Goal: Task Accomplishment & Management: Complete application form

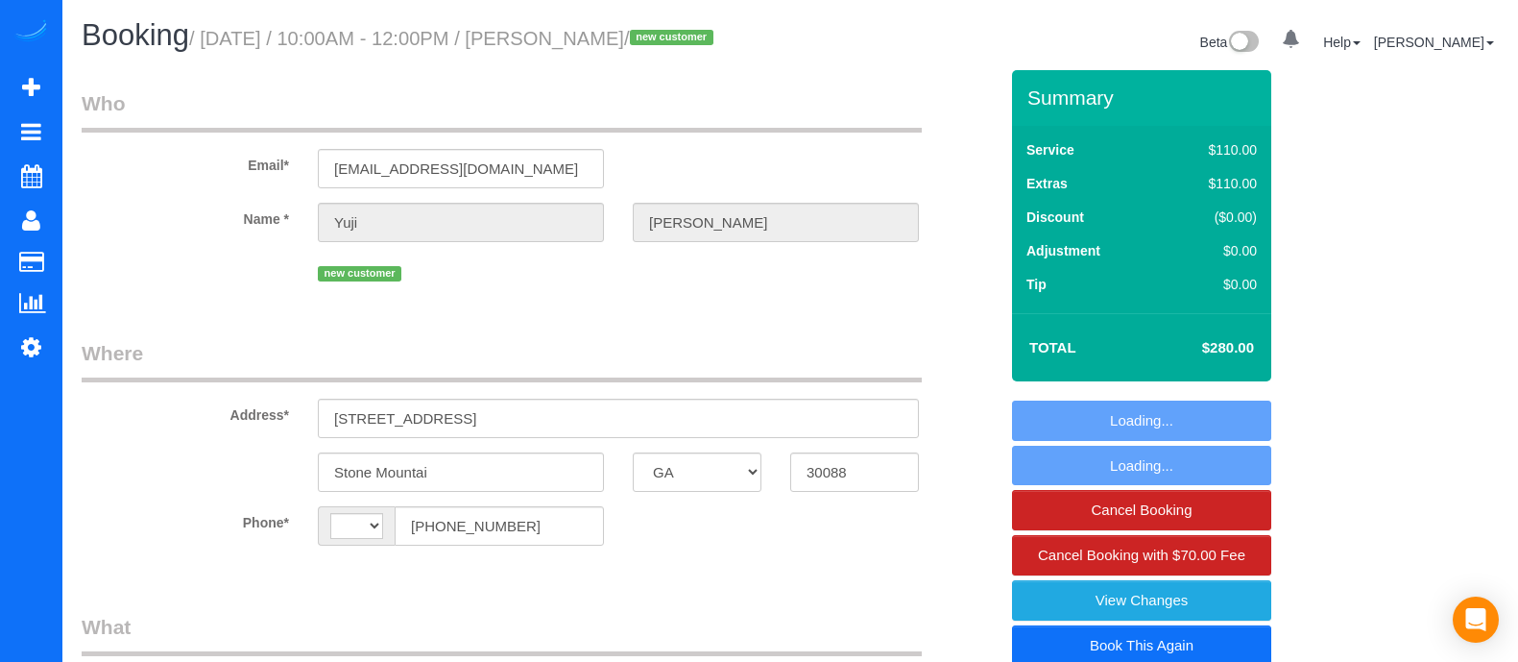
select select "GA"
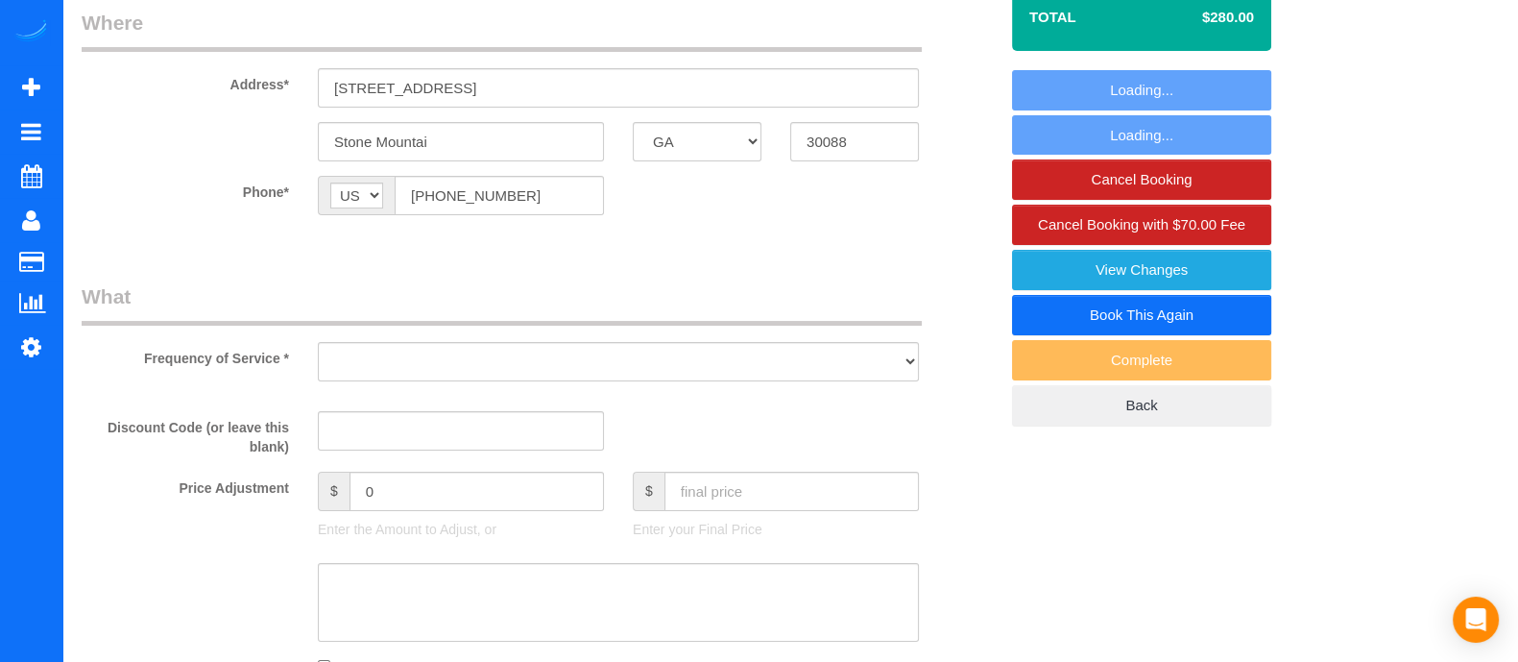
select select "string:[GEOGRAPHIC_DATA]"
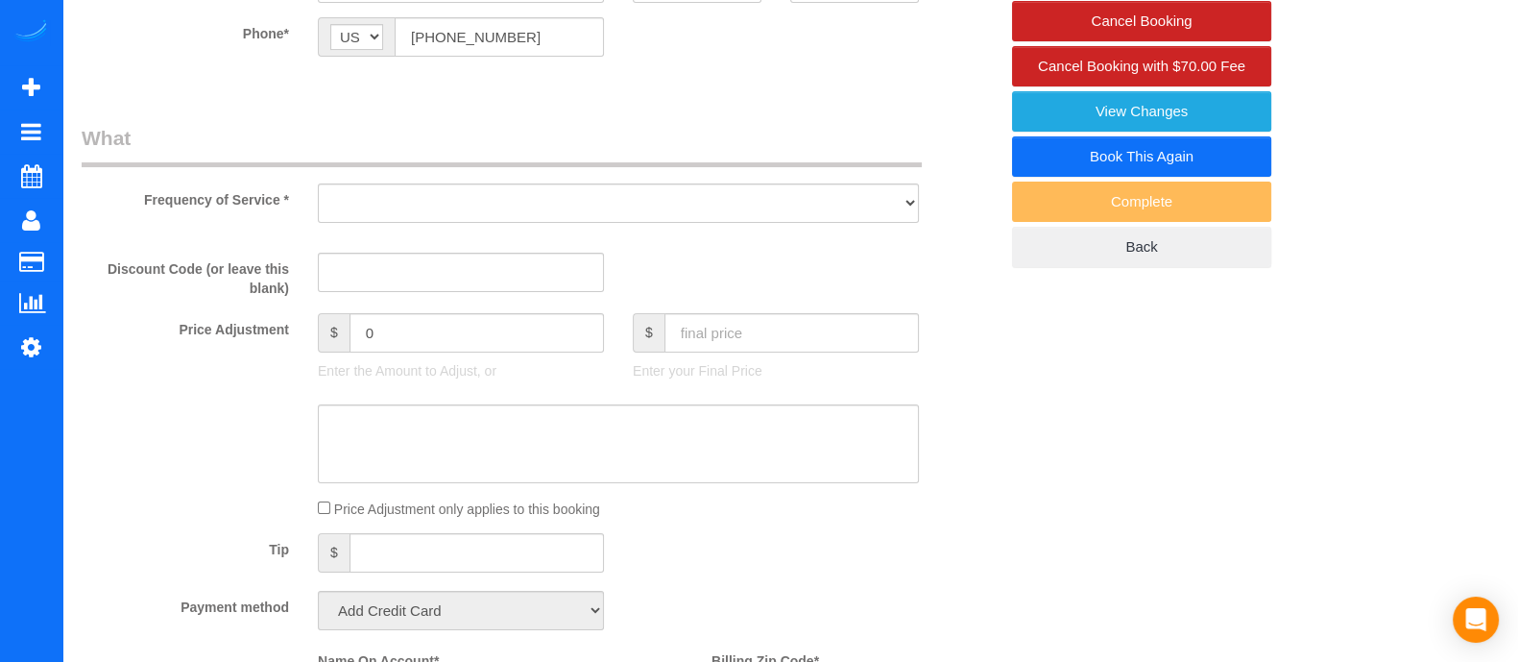
select select "object:672"
select select "string:fspay-6dbca983-9691-4826-9a63-c96924d8d12d"
select select "spot1"
select select "number:3"
select select "number:6"
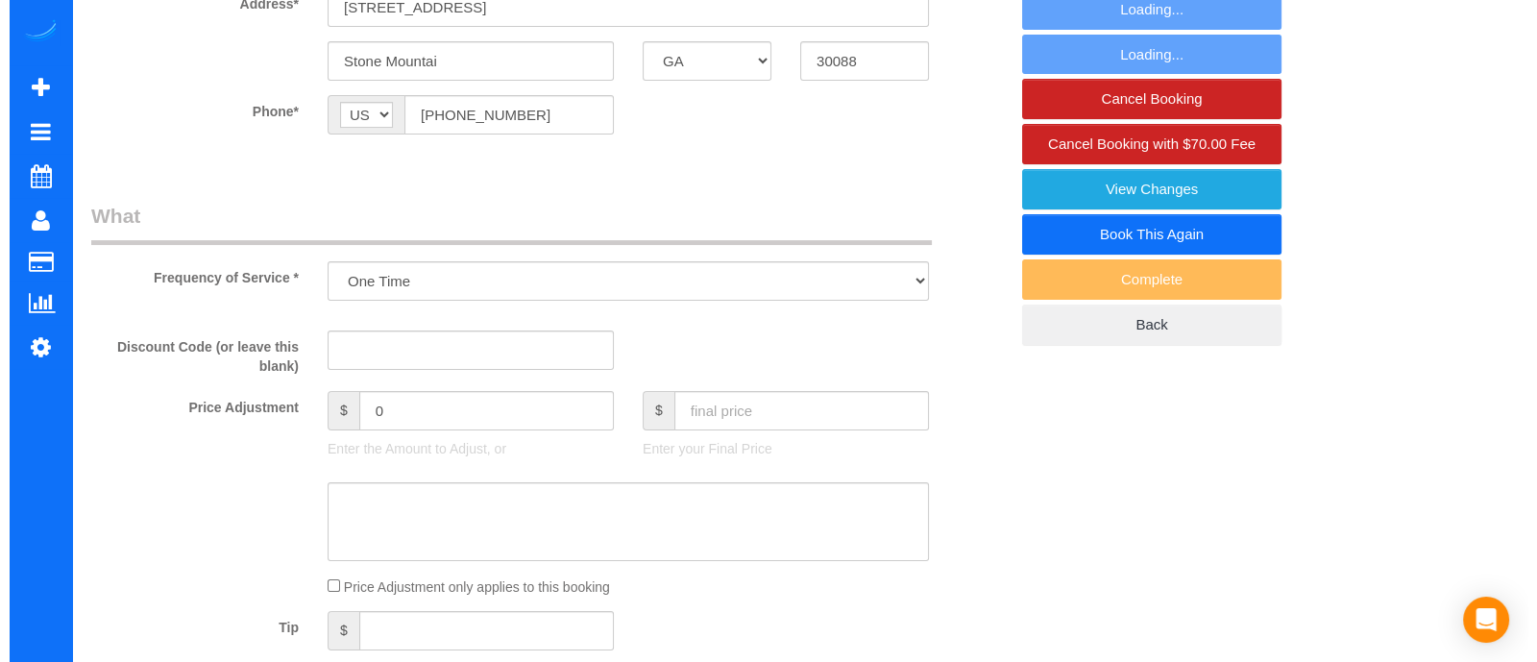
scroll to position [368, 0]
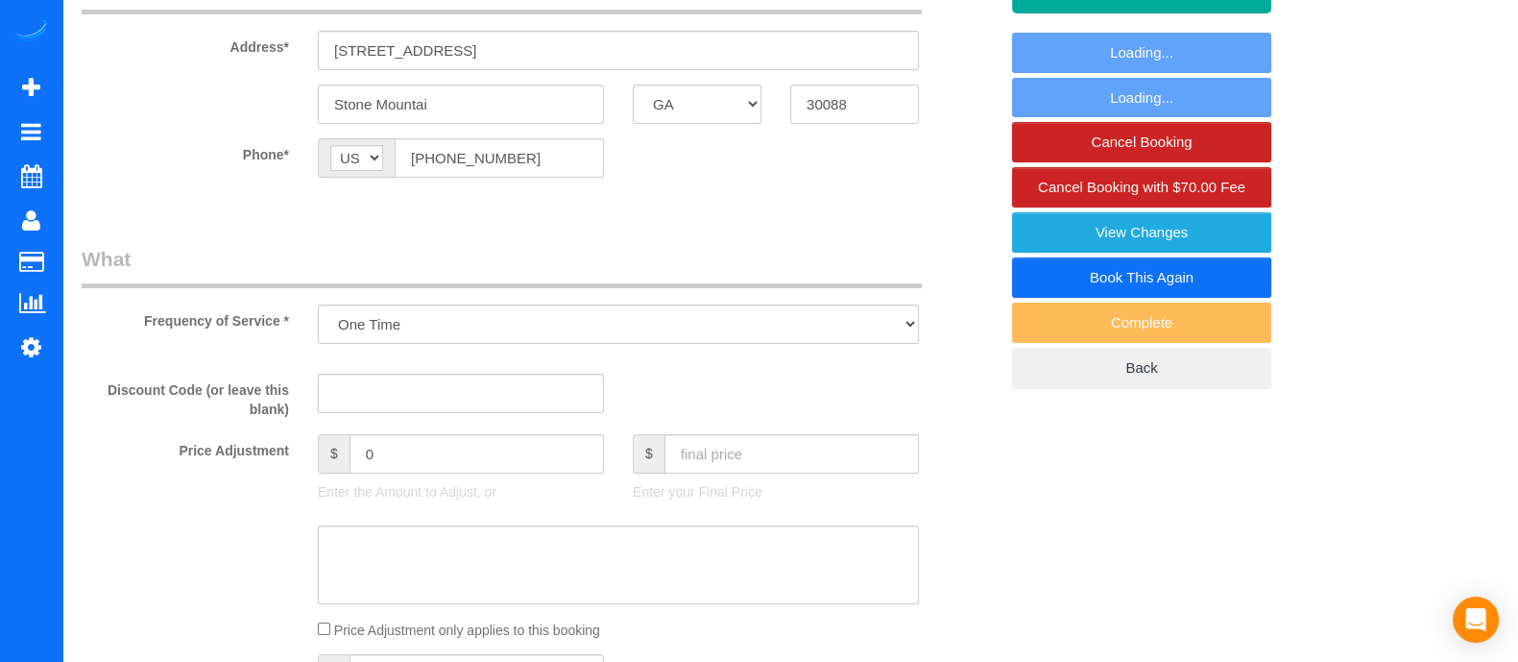
select select "2"
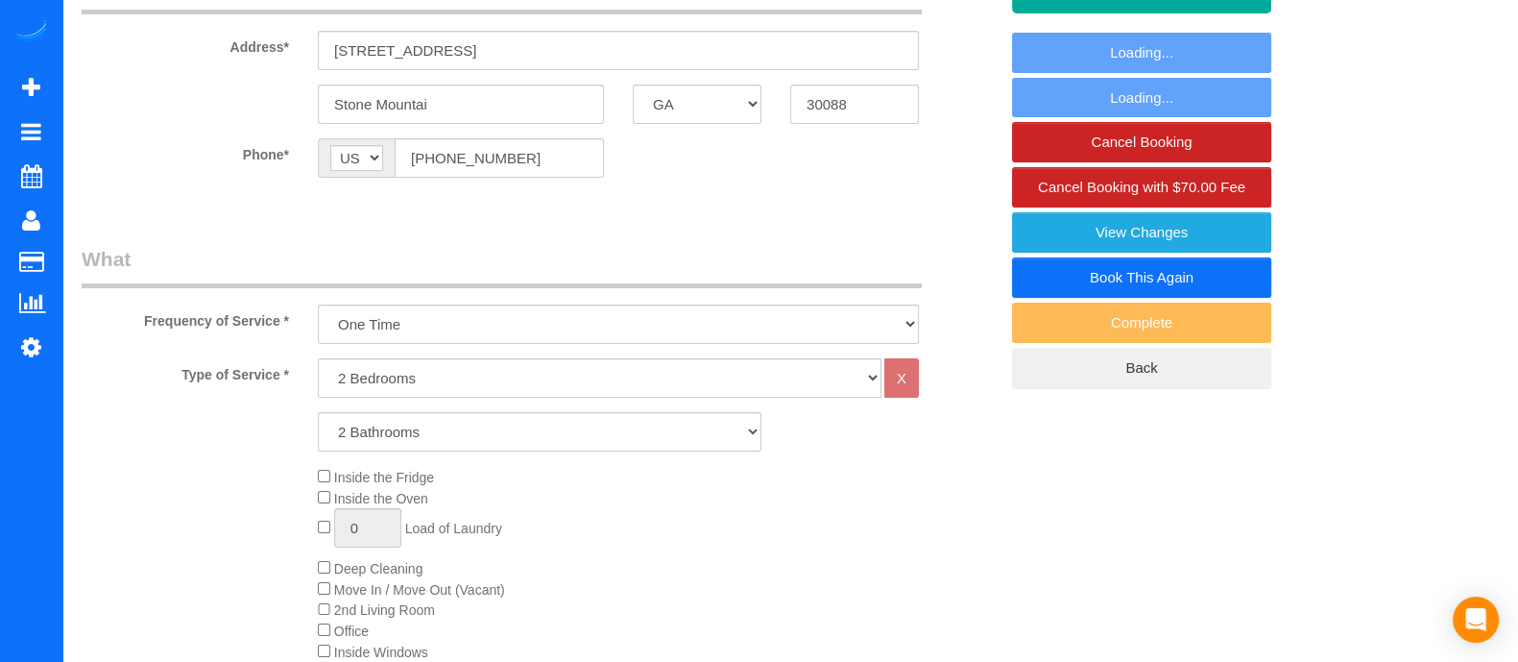
select select "2"
select select "object:790"
drag, startPoint x: 716, startPoint y: 76, endPoint x: 137, endPoint y: 156, distance: 583.7
click at [137, 156] on fieldset "Where Address* [STREET_ADDRESS] [GEOGRAPHIC_DATA] AK AL AR AZ CA CO CT DC DE [G…" at bounding box center [540, 88] width 916 height 235
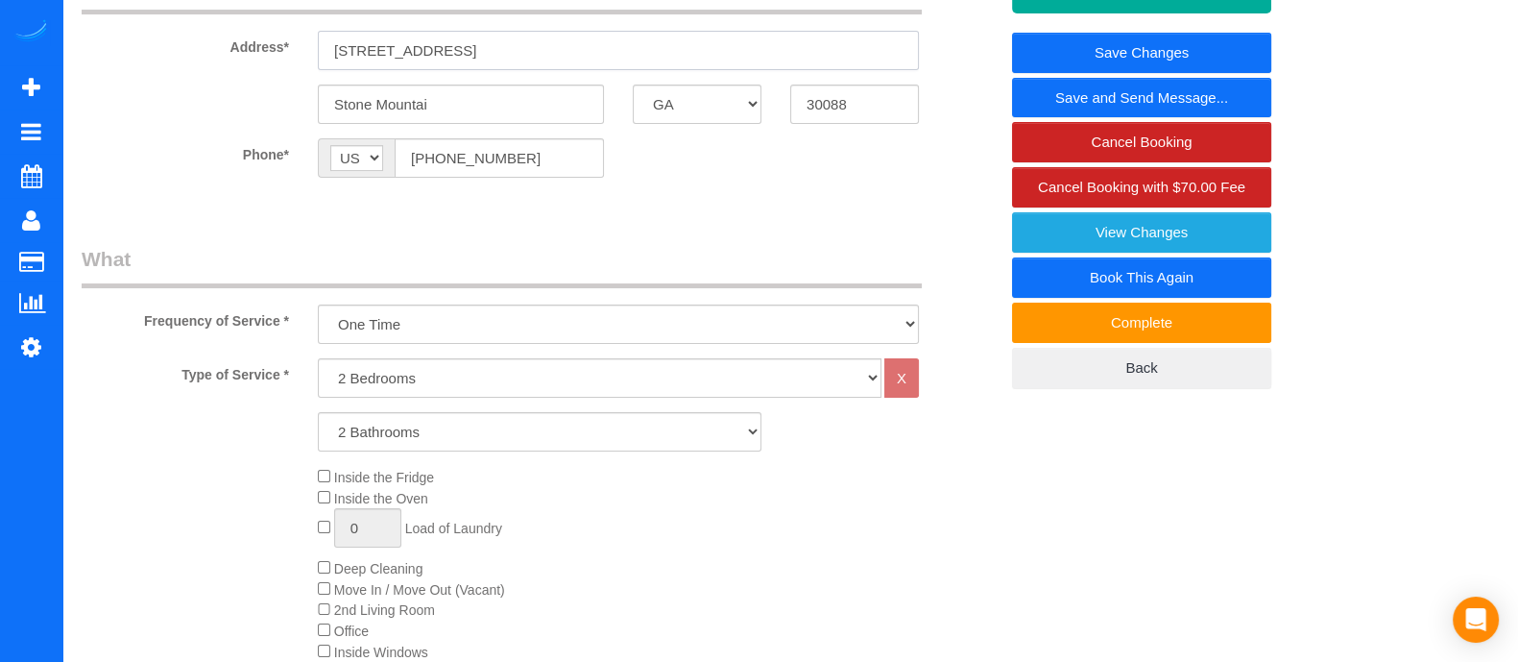
paste input "[STREET_ADDRESS]"
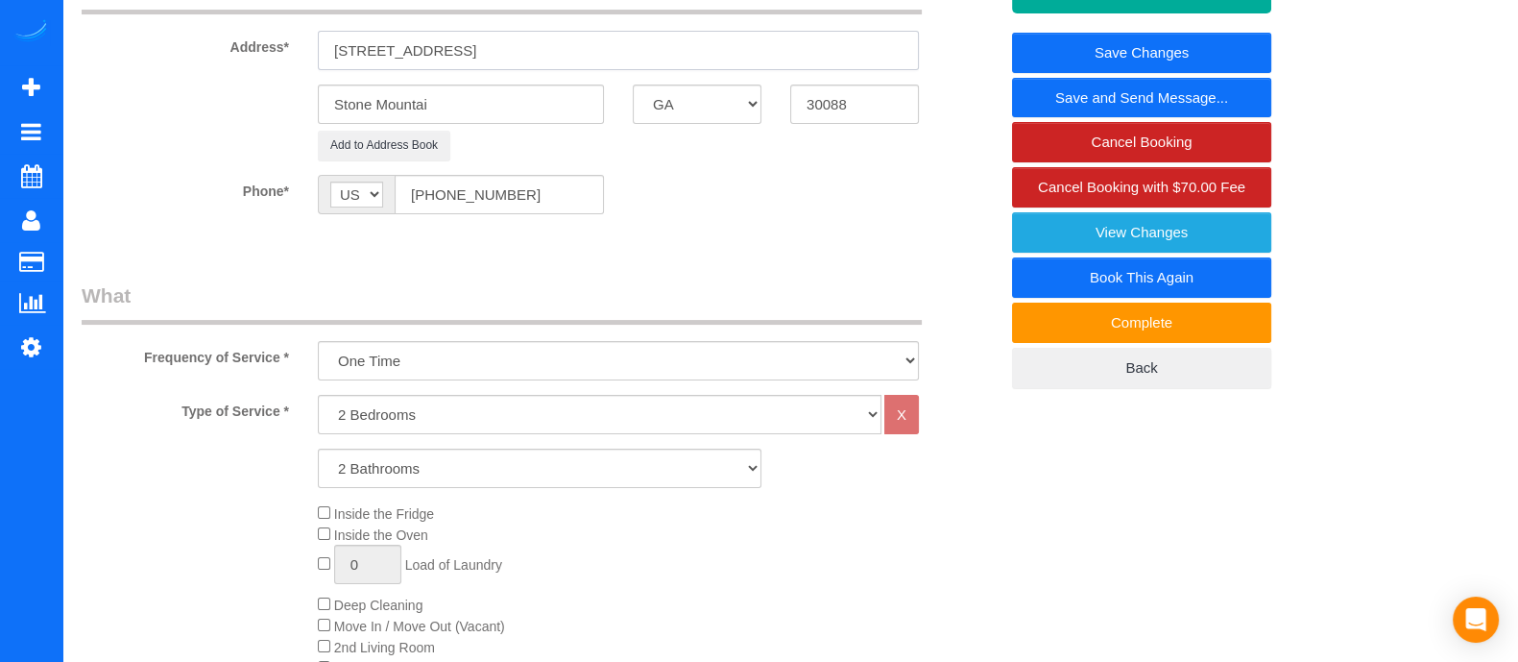
click at [514, 70] on input "[STREET_ADDRESS]" at bounding box center [618, 50] width 601 height 39
click at [733, 58] on input "[STREET_ADDRESS]" at bounding box center [618, 50] width 601 height 39
type input "[STREET_ADDRESS]"
click at [1205, 118] on link "Save and Send Message..." at bounding box center [1141, 98] width 259 height 40
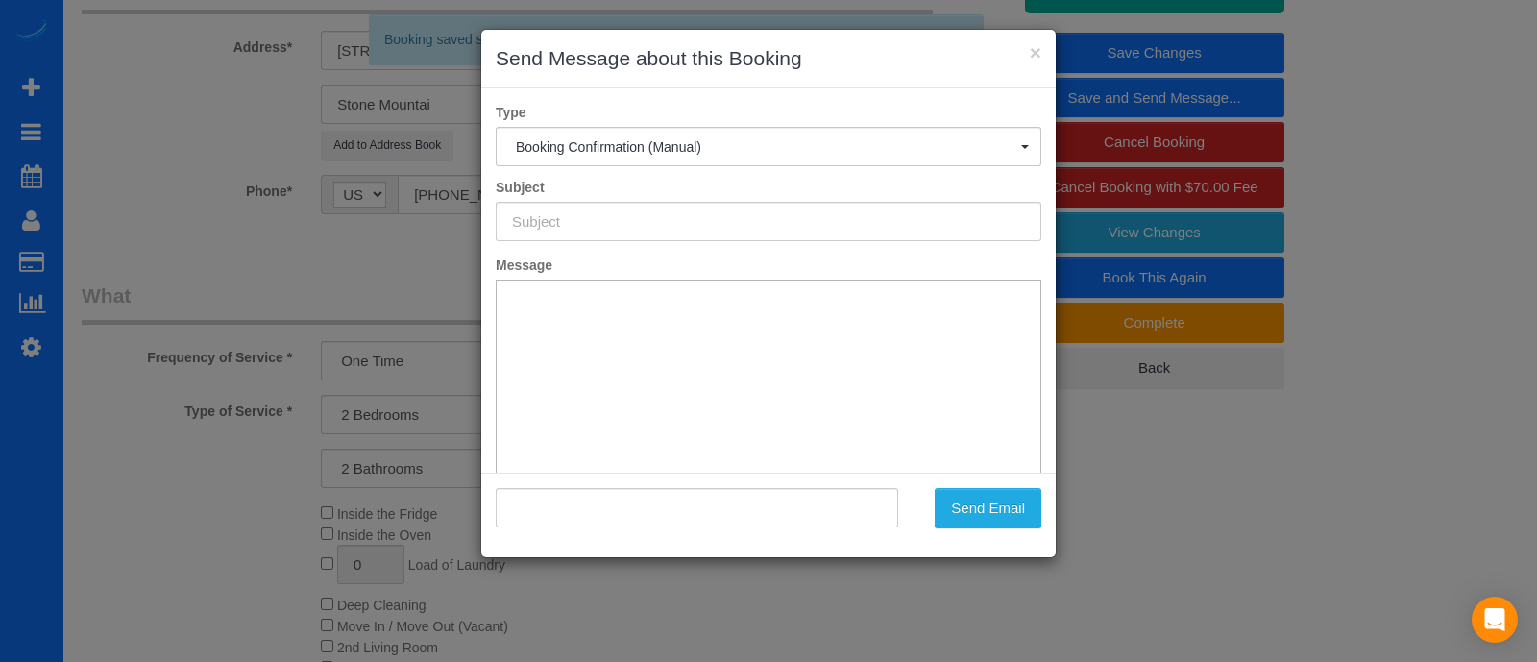
scroll to position [0, 0]
type input "Booking Confirmed!"
type input ""[PERSON_NAME]" <[EMAIL_ADDRESS][DOMAIN_NAME]>"
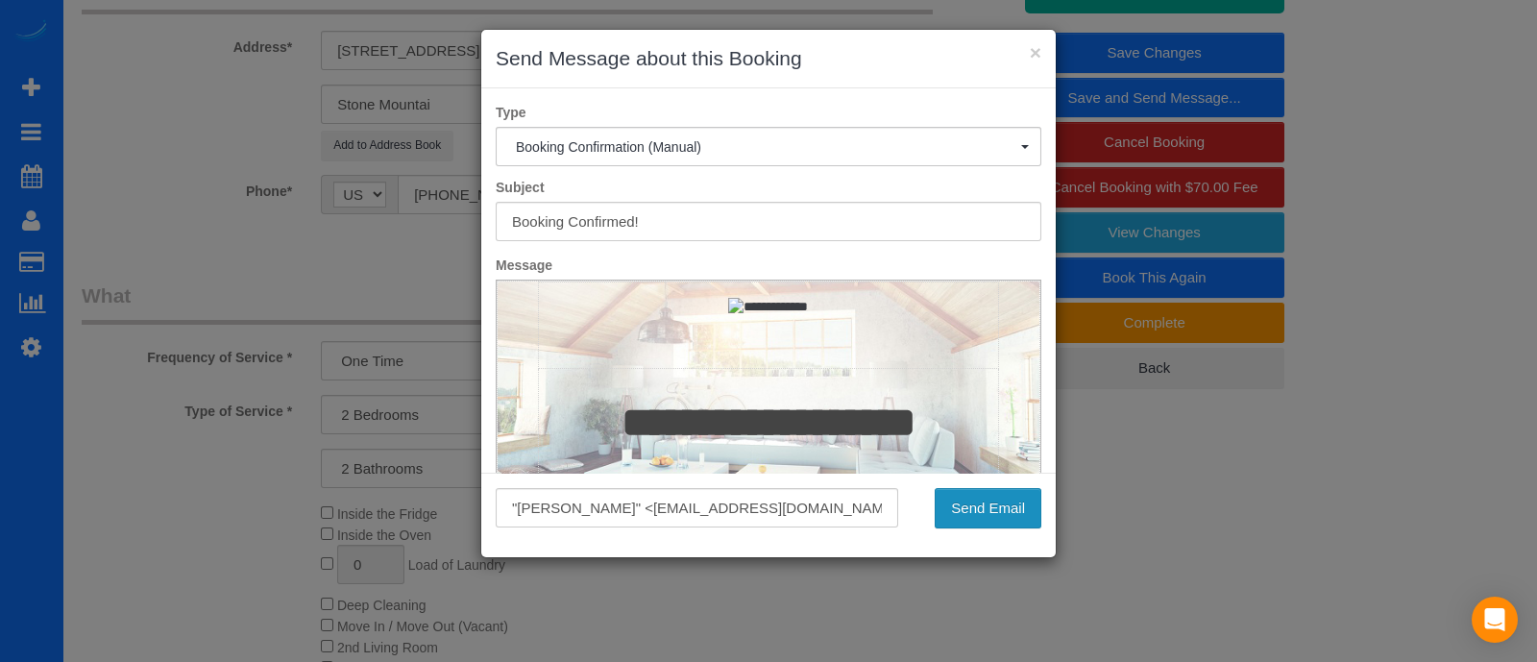
click at [984, 517] on button "Send Email" at bounding box center [988, 508] width 107 height 40
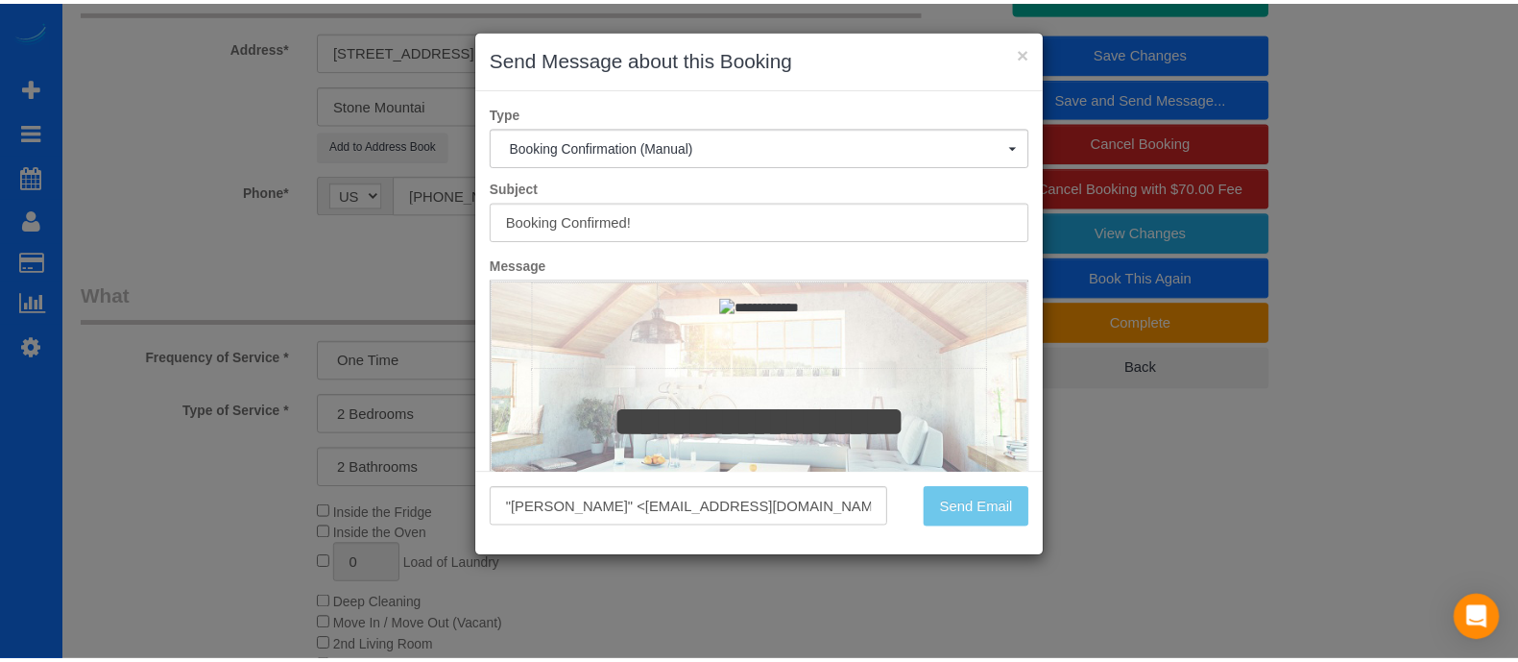
scroll to position [436, 0]
